Goal: Communication & Community: Answer question/provide support

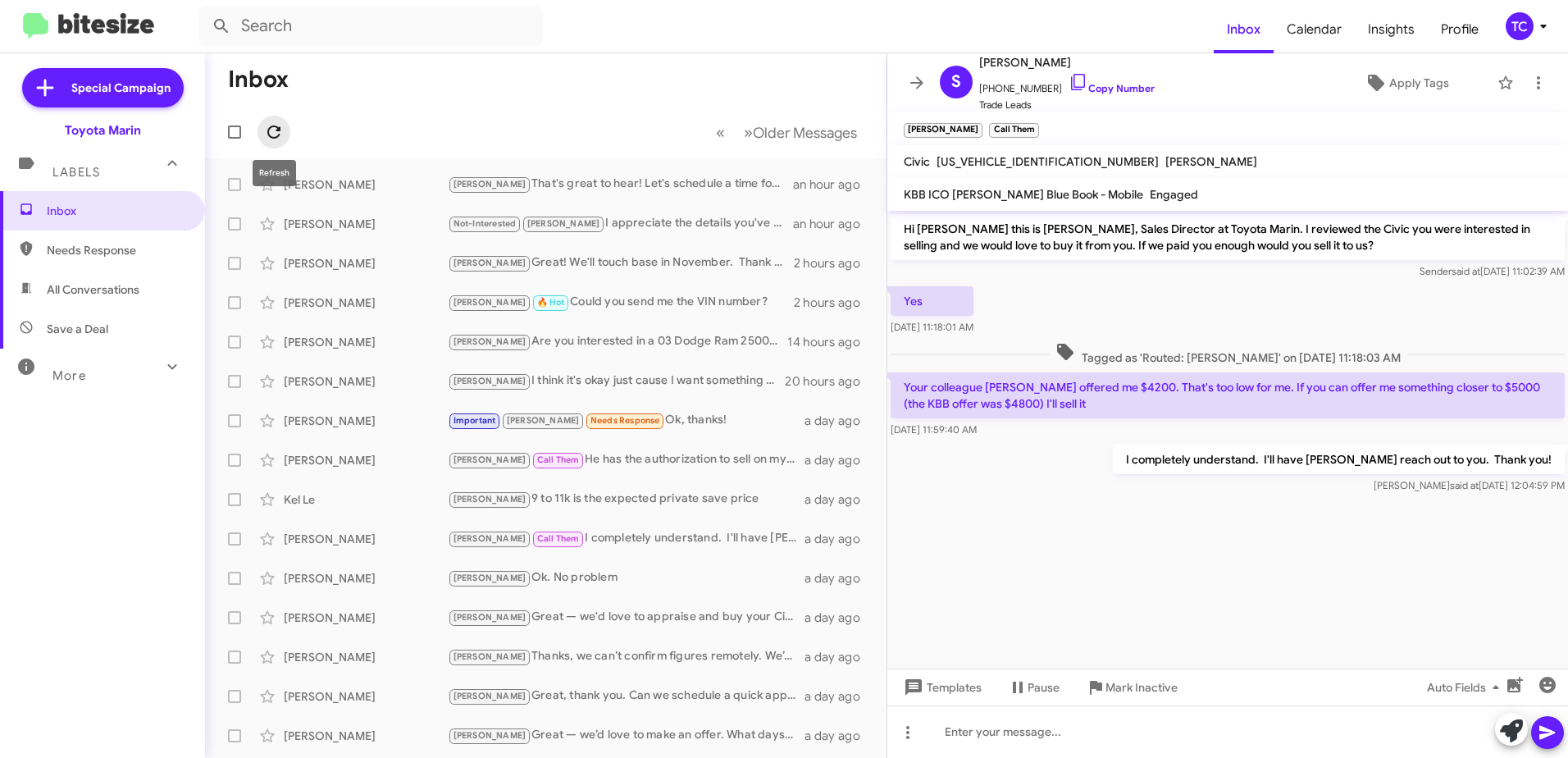
click at [271, 136] on icon at bounding box center [274, 132] width 20 height 20
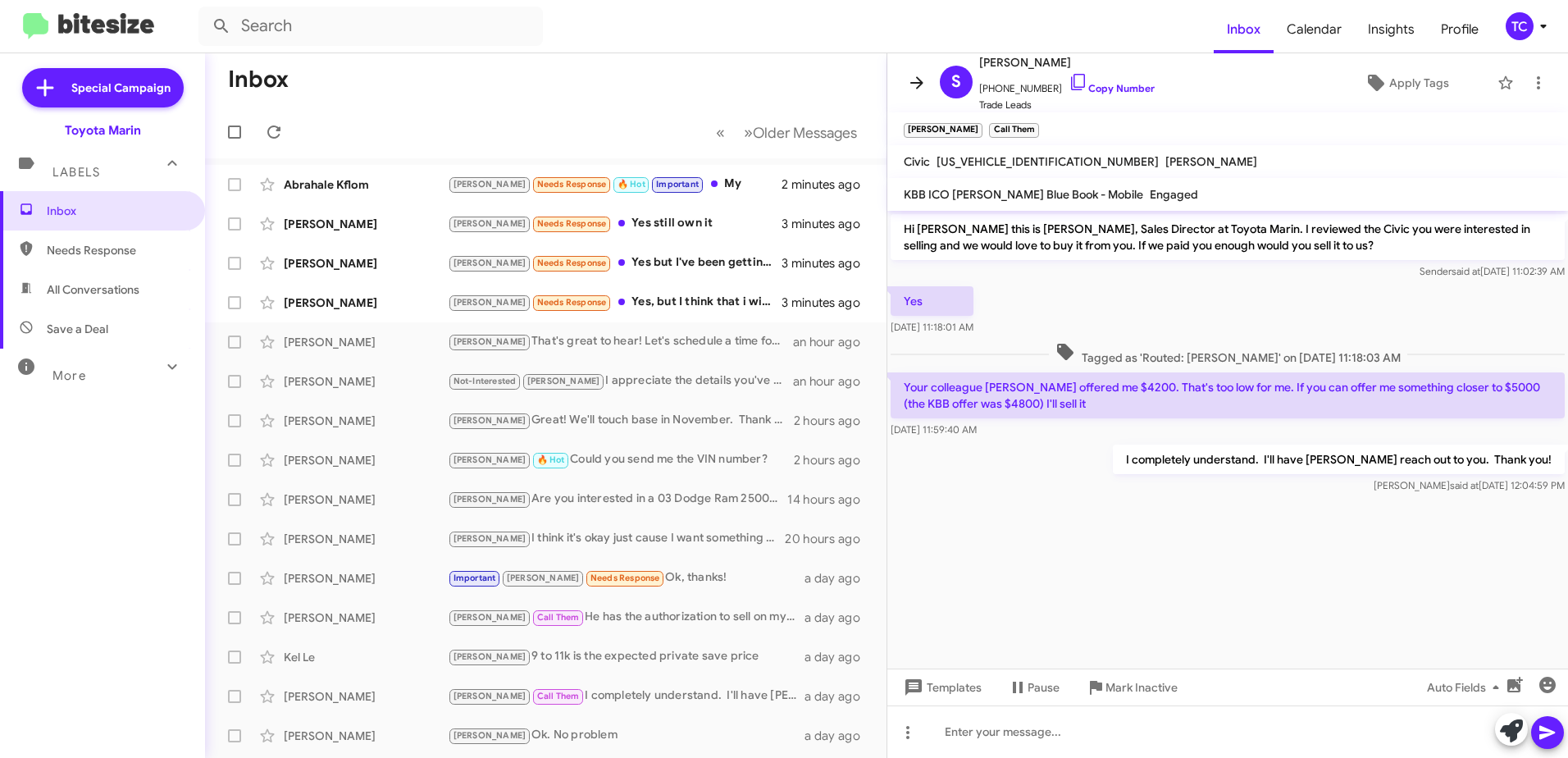
click at [911, 80] on icon at bounding box center [917, 83] width 20 height 20
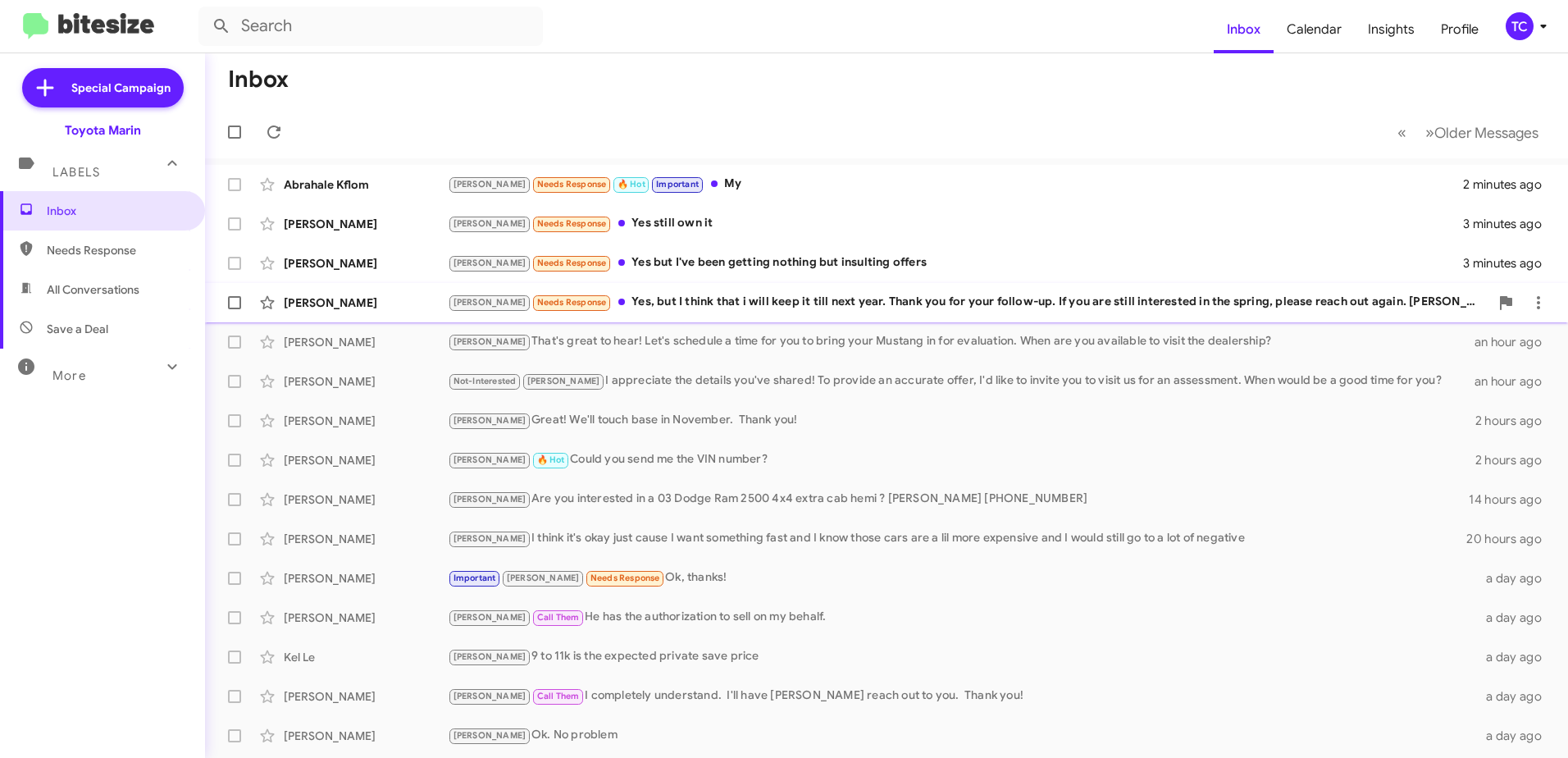
click at [704, 304] on div "[PERSON_NAME] Needs Response Yes, but I think that i will keep it till next yea…" at bounding box center [968, 302] width 1041 height 19
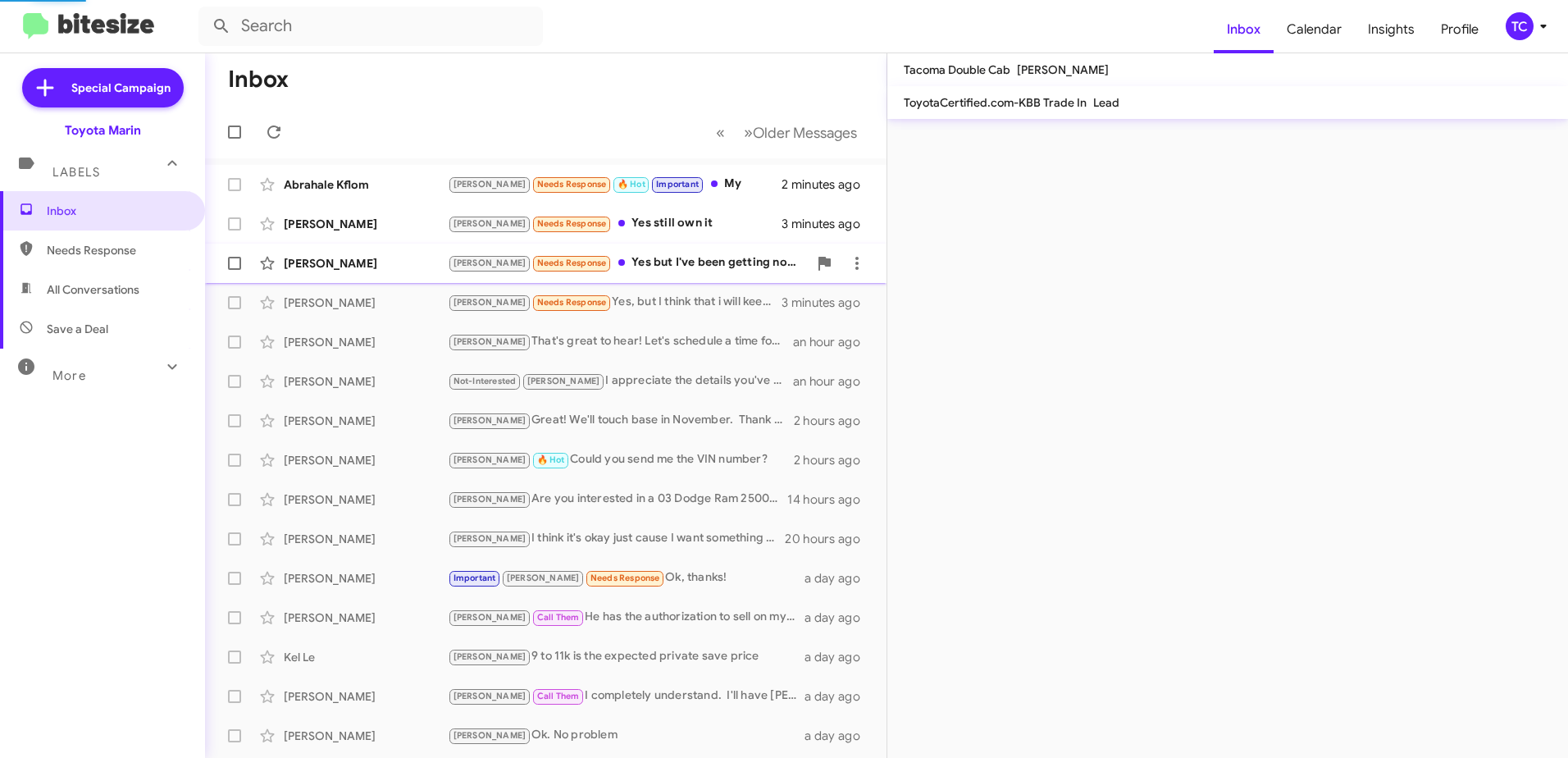
click at [668, 255] on div "[PERSON_NAME] Needs Response Yes but I've been getting nothing but insulting of…" at bounding box center [627, 263] width 360 height 19
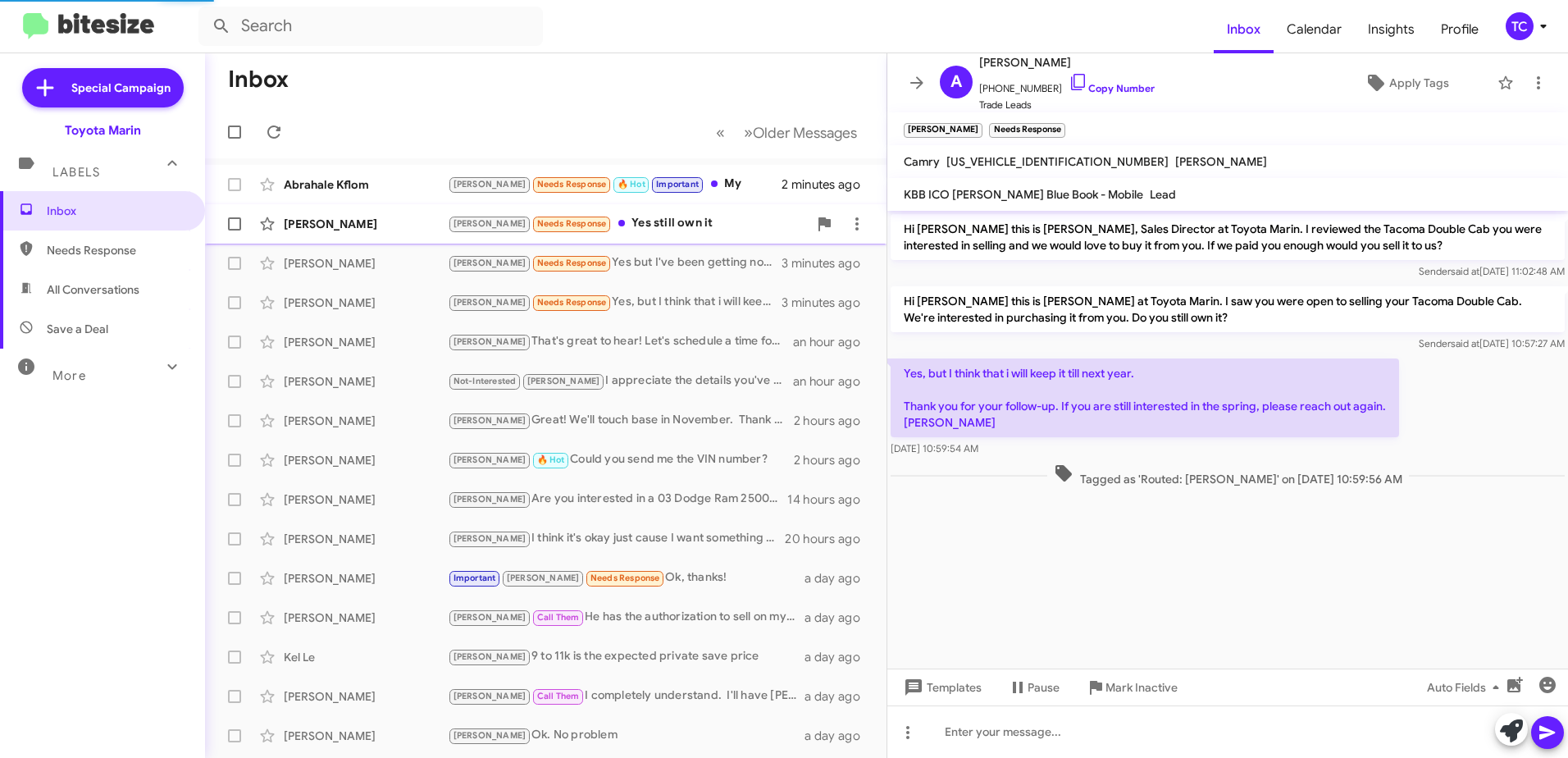
click at [624, 213] on div "[PERSON_NAME] [PERSON_NAME] Needs Response Yes still own it 3 minutes ago" at bounding box center [546, 224] width 655 height 33
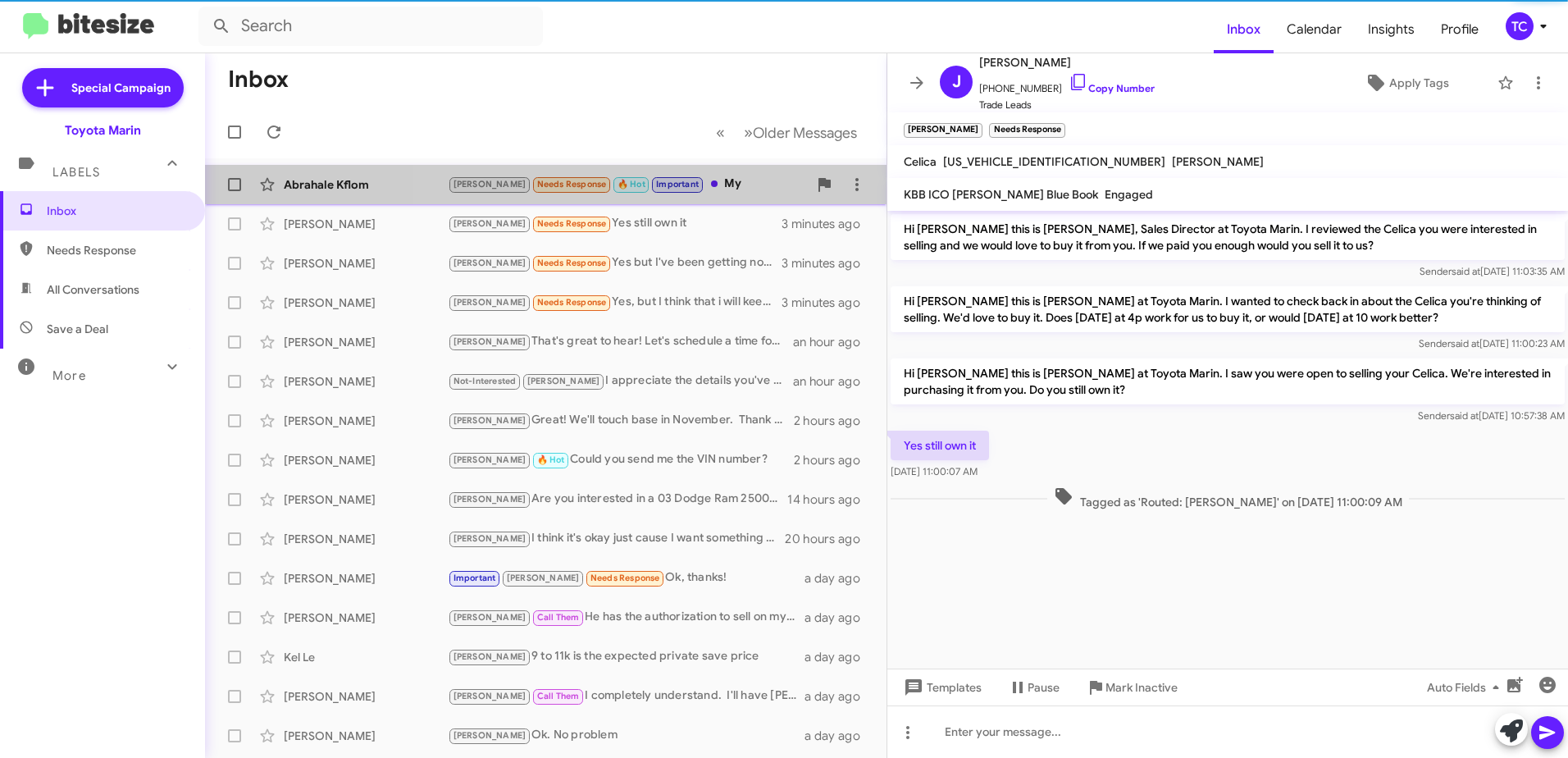
click at [675, 181] on div "[PERSON_NAME] Needs Response 🔥 Hot Important My" at bounding box center [627, 184] width 360 height 19
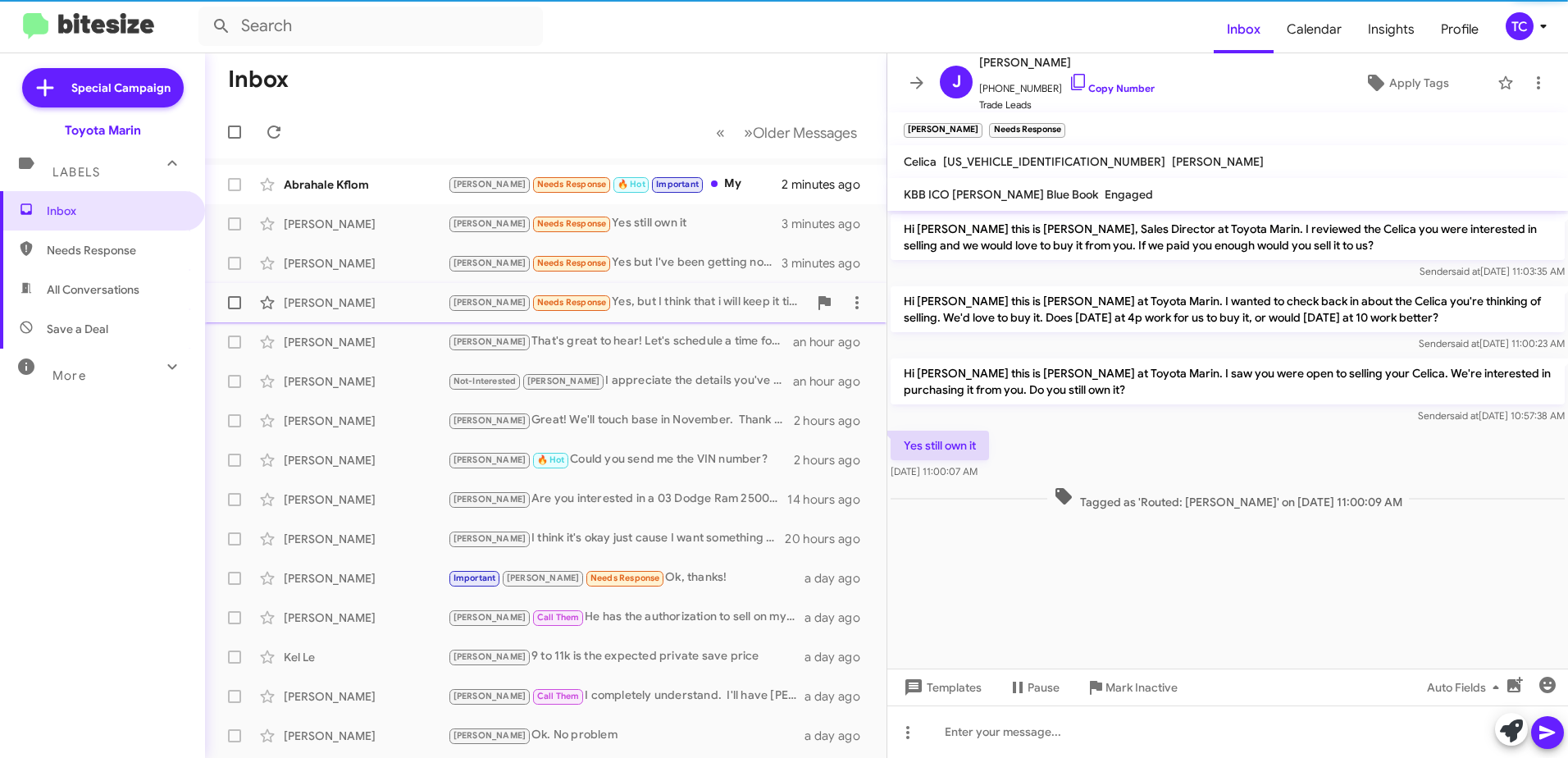
scroll to position [89, 0]
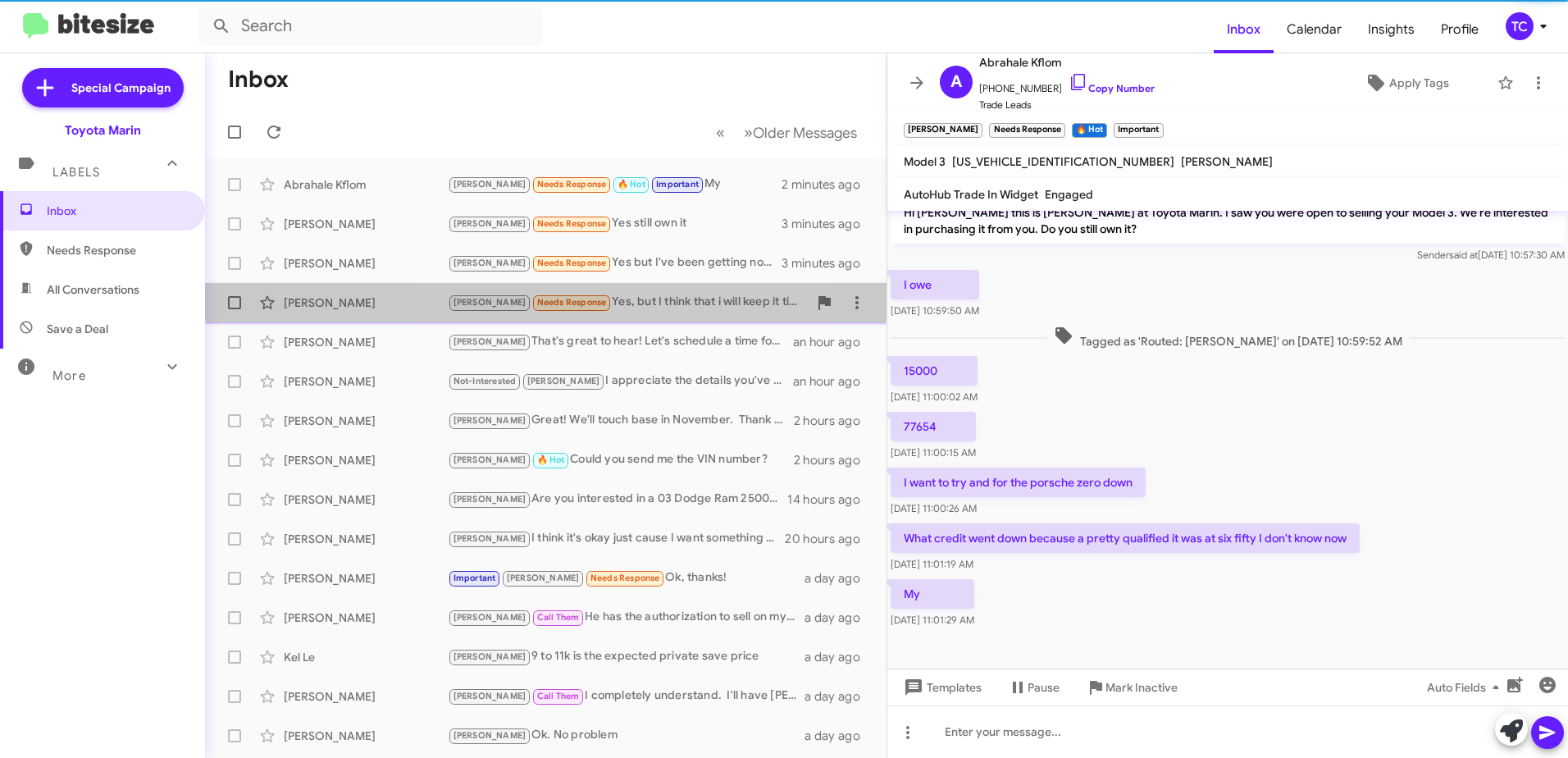
click at [639, 295] on div "[PERSON_NAME] Needs Response Yes, but I think that i will keep it till next yea…" at bounding box center [627, 302] width 360 height 19
